Goal: Transaction & Acquisition: Purchase product/service

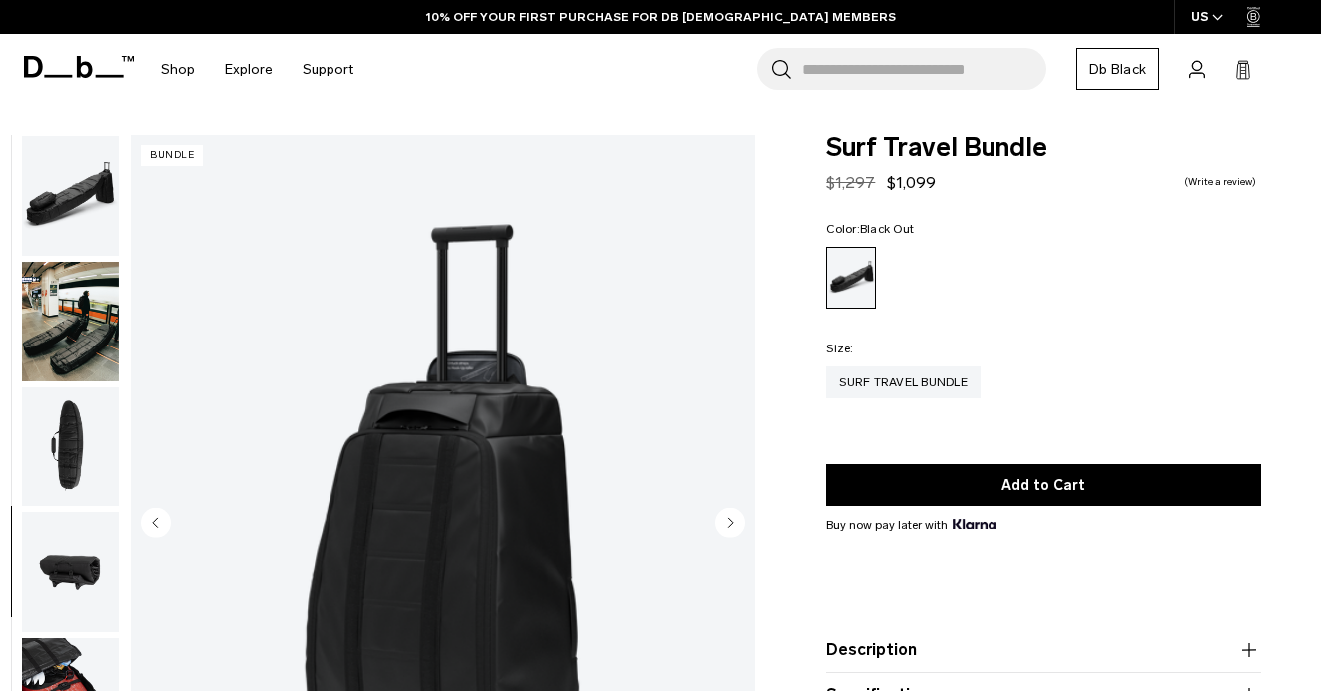
scroll to position [140, 0]
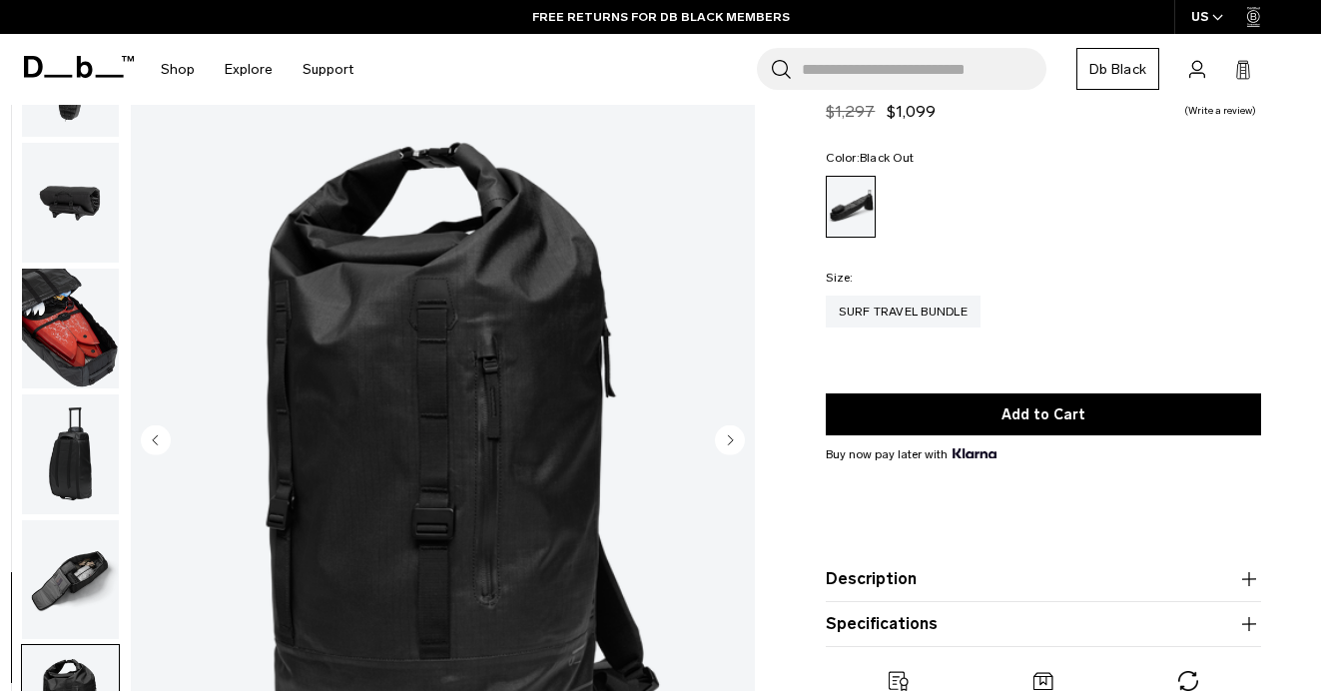
scroll to position [134, 0]
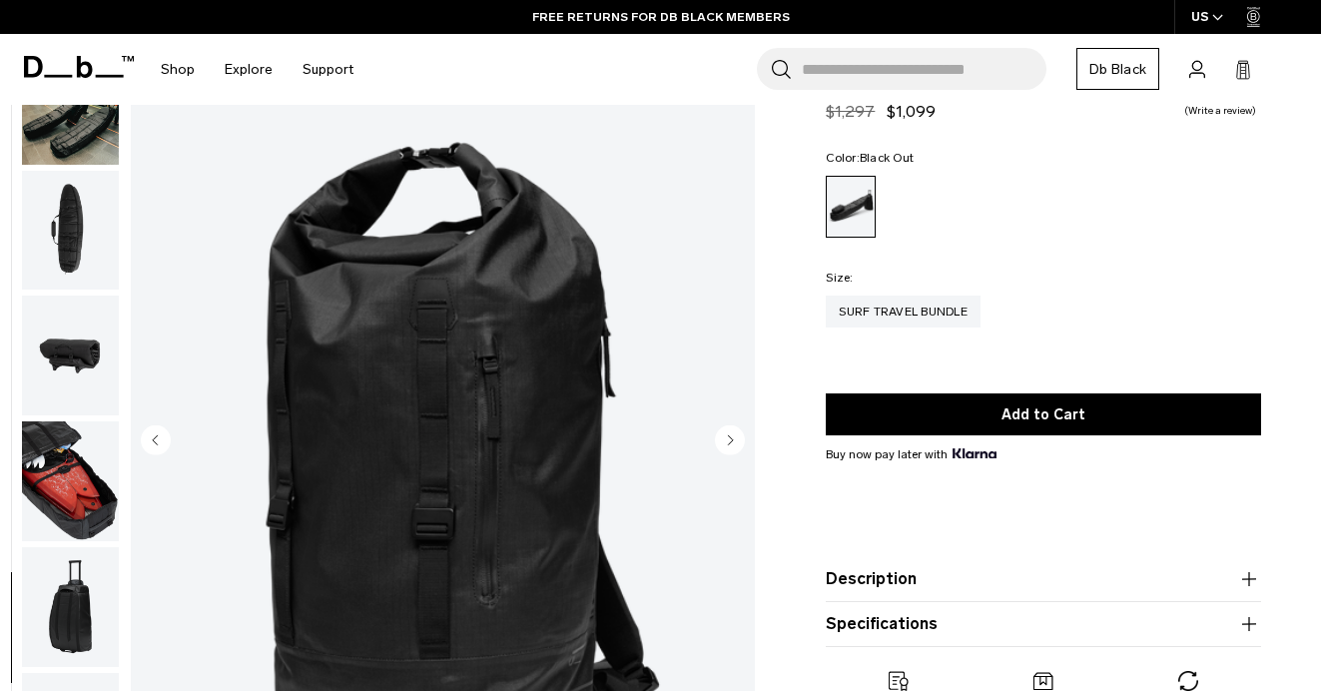
click at [76, 365] on img "button" at bounding box center [70, 355] width 97 height 120
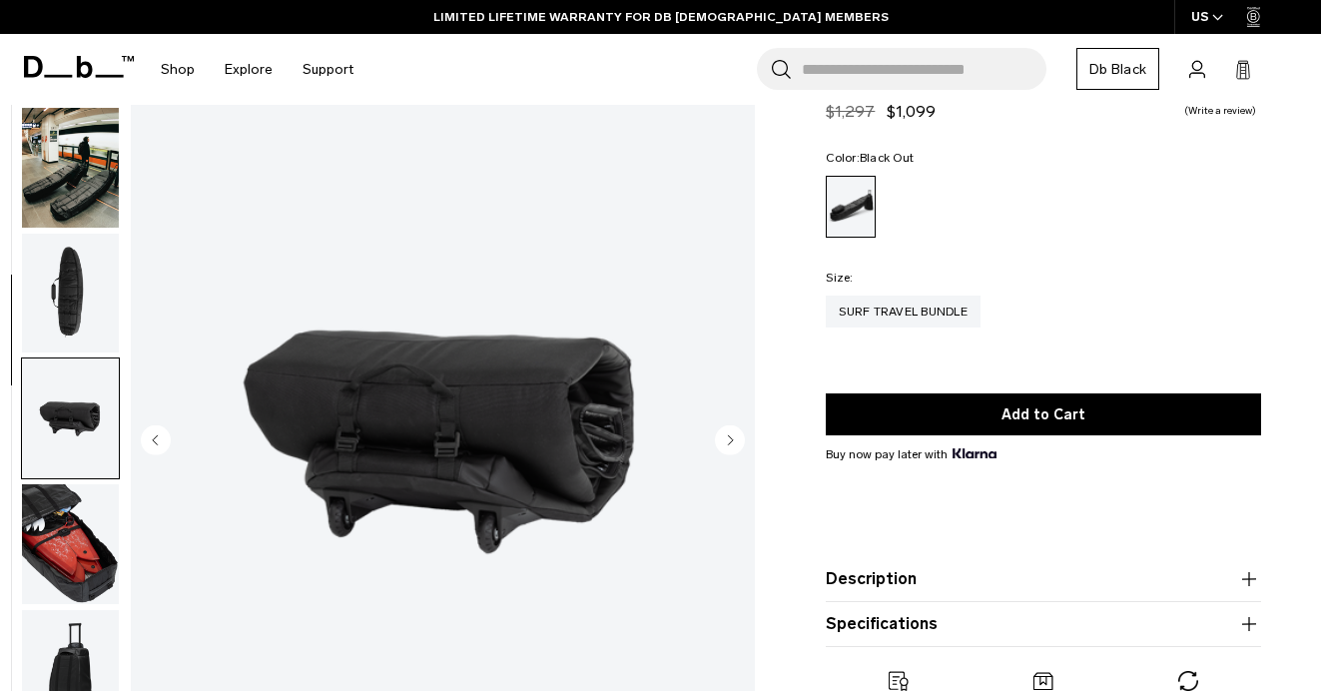
scroll to position [57, 0]
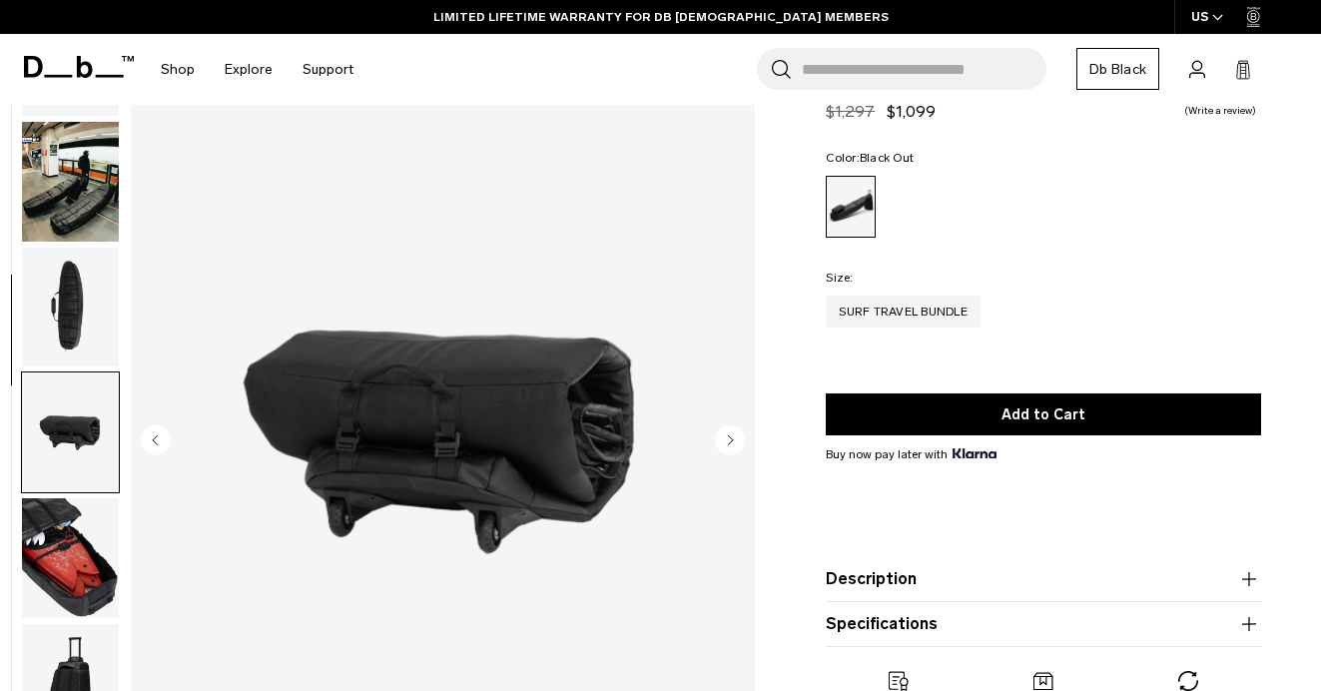
click at [69, 199] on img "button" at bounding box center [70, 182] width 97 height 120
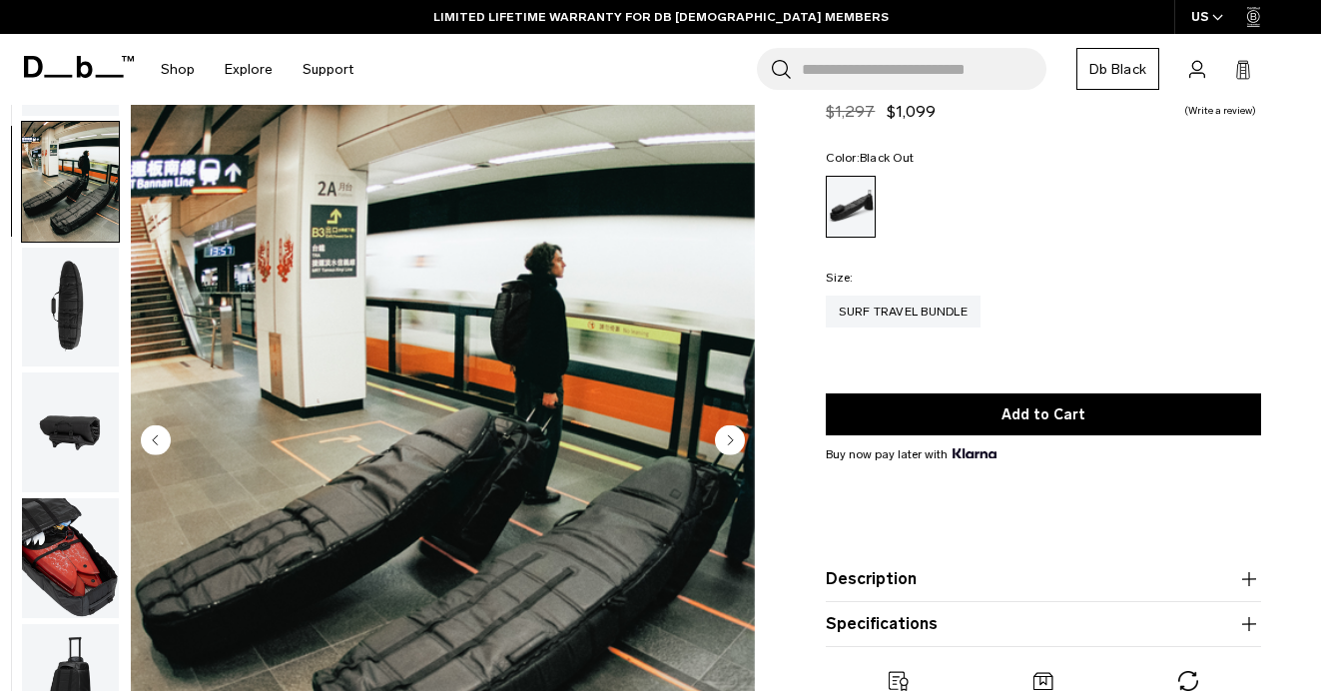
scroll to position [126, 0]
